Goal: Information Seeking & Learning: Learn about a topic

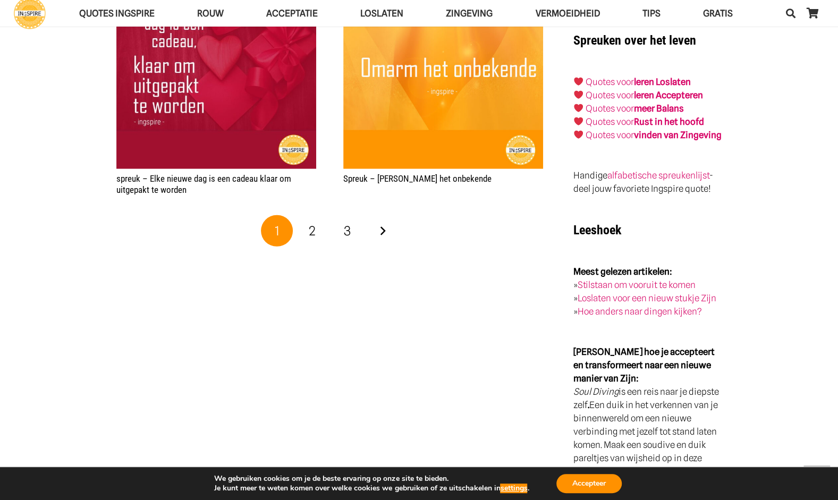
scroll to position [1859, 0]
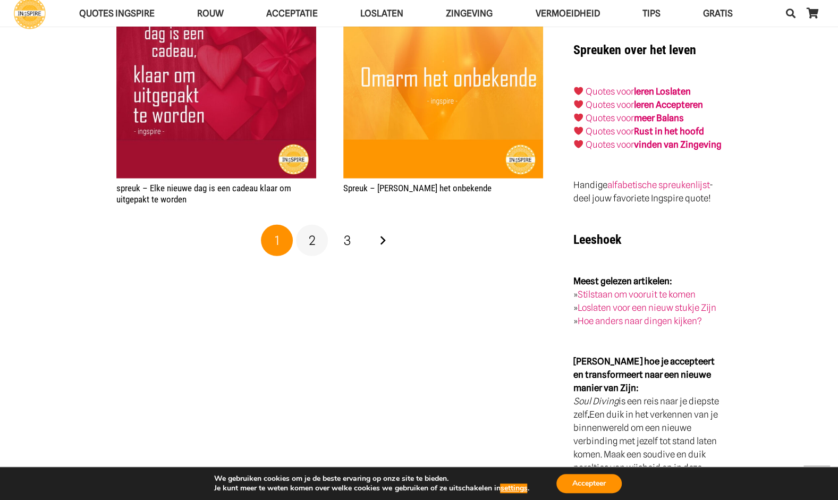
click at [310, 243] on span "2" at bounding box center [312, 240] width 7 height 15
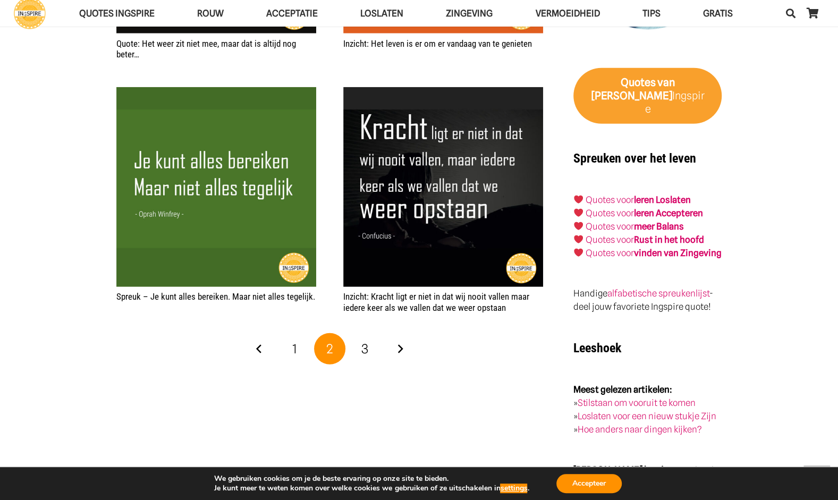
scroll to position [1753, 0]
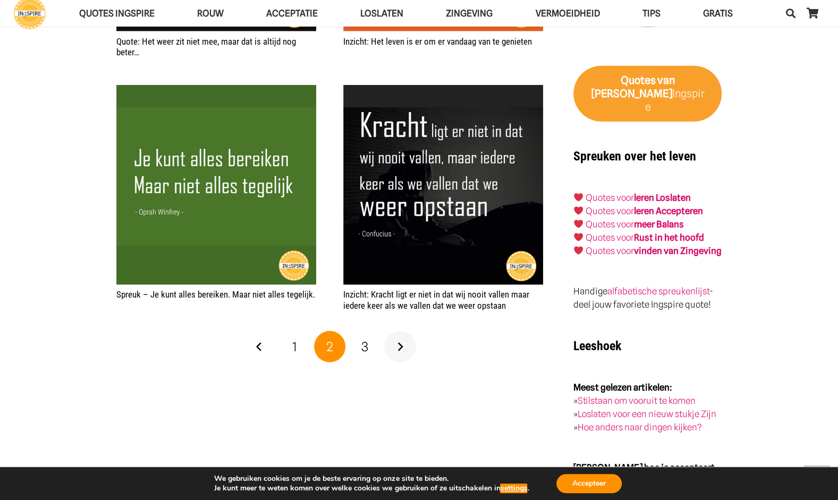
click at [399, 346] on link "Volgende" at bounding box center [400, 347] width 32 height 32
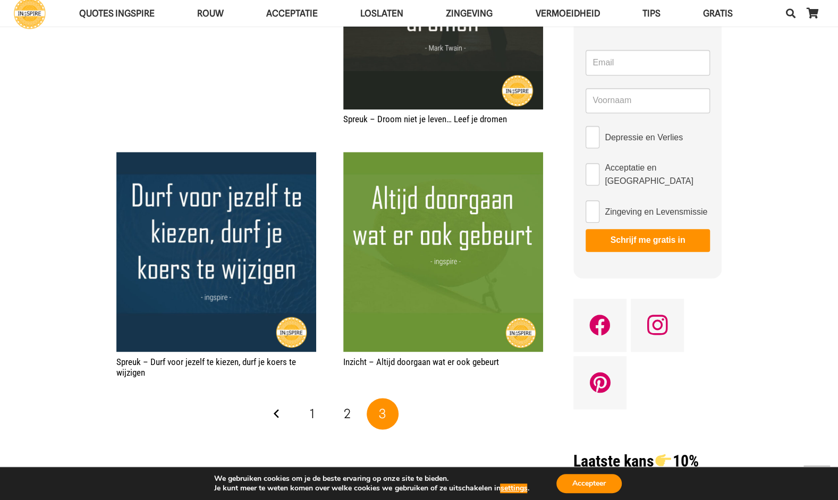
scroll to position [744, 0]
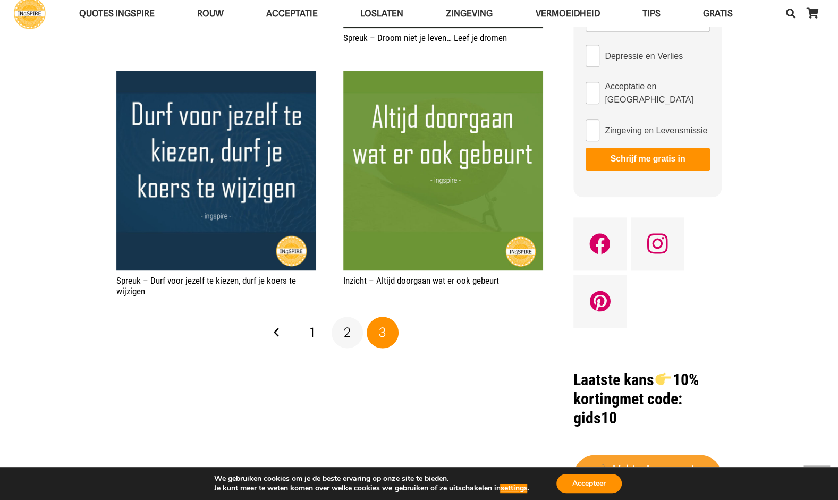
click at [348, 332] on span "2" at bounding box center [347, 332] width 7 height 15
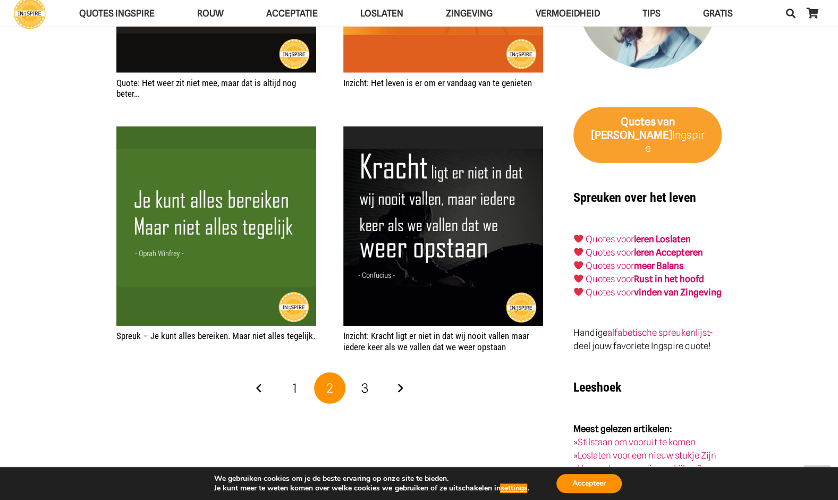
scroll to position [1700, 0]
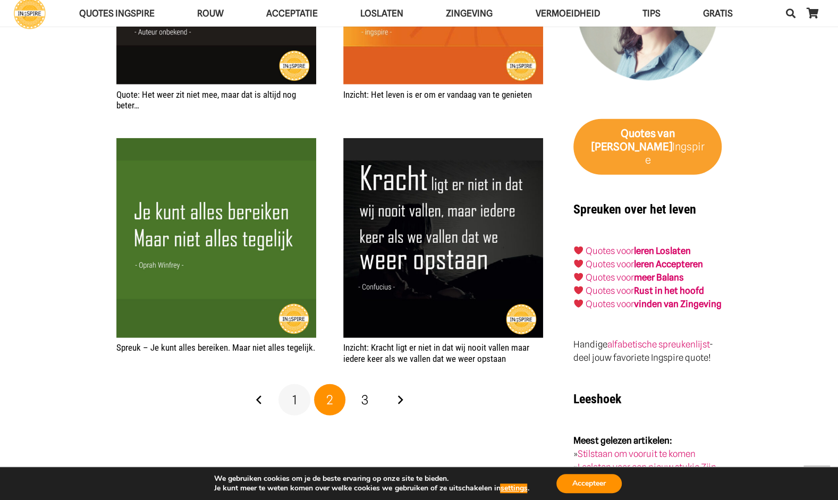
click at [295, 398] on span "1" at bounding box center [294, 399] width 5 height 15
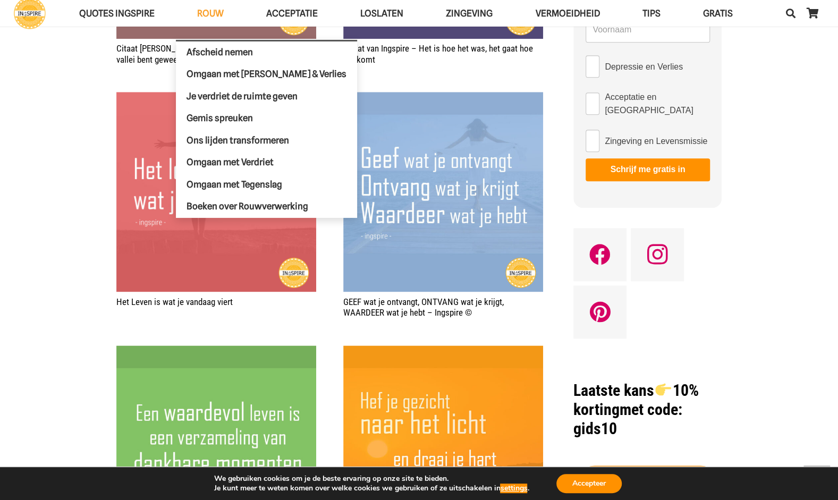
scroll to position [691, 0]
